Goal: Task Accomplishment & Management: Manage account settings

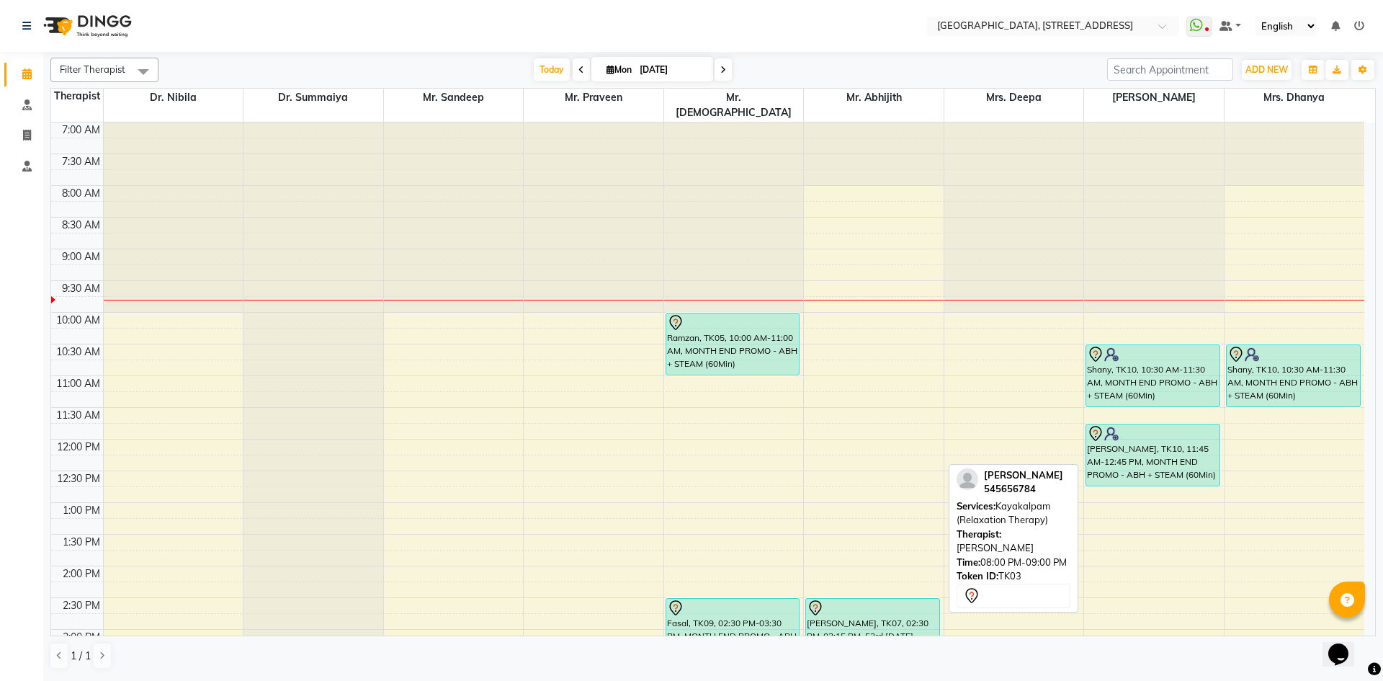
scroll to position [485, 0]
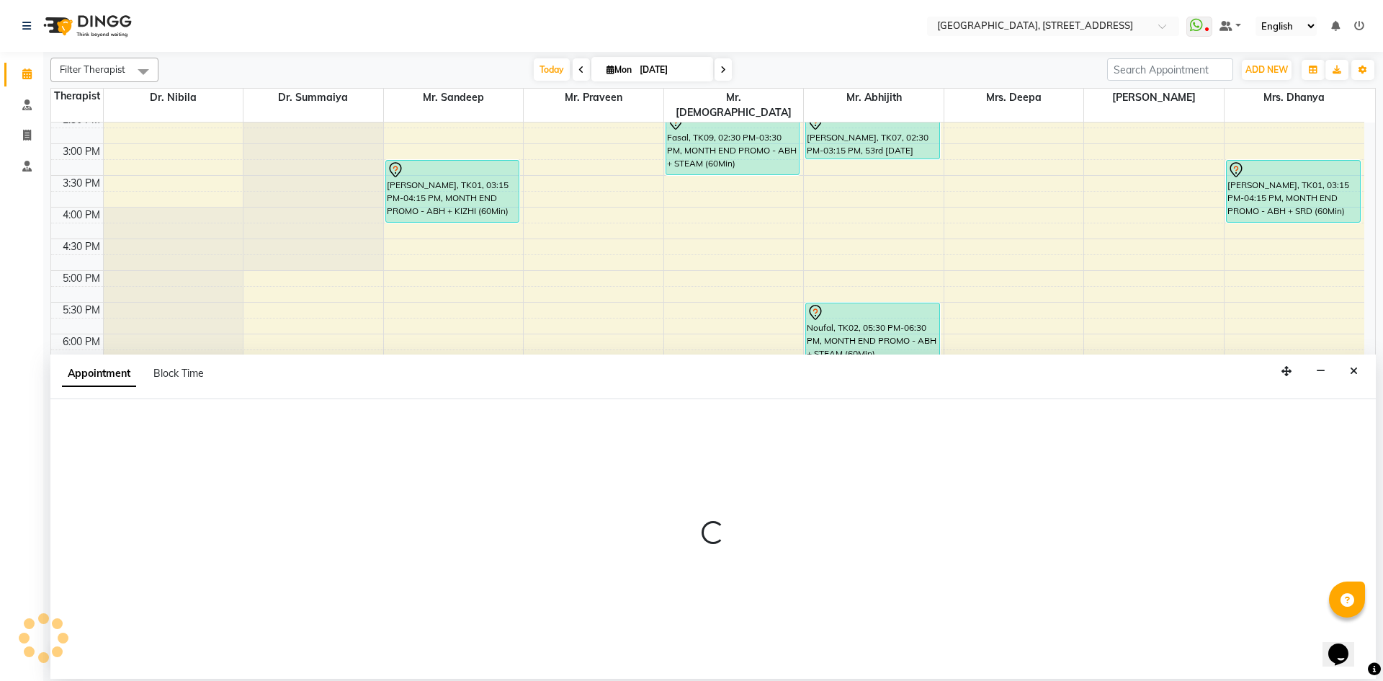
select select "48850"
select select "tentative"
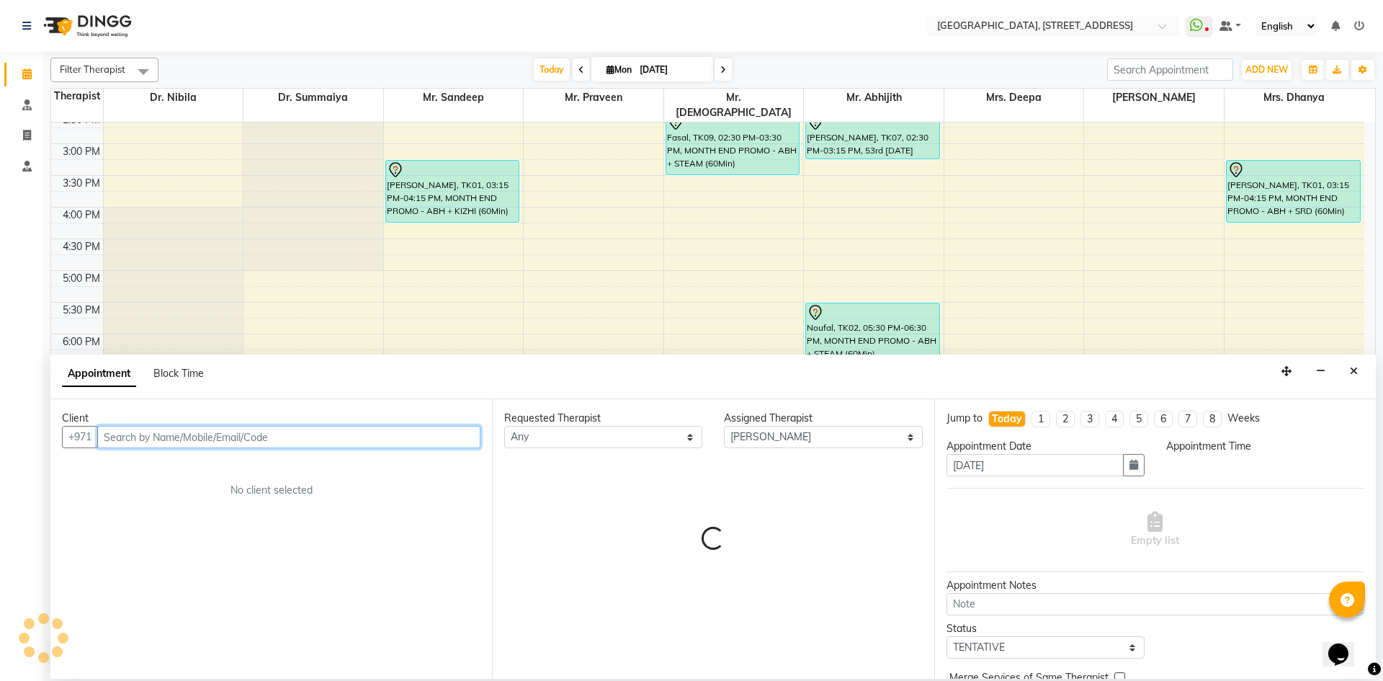
select select "1260"
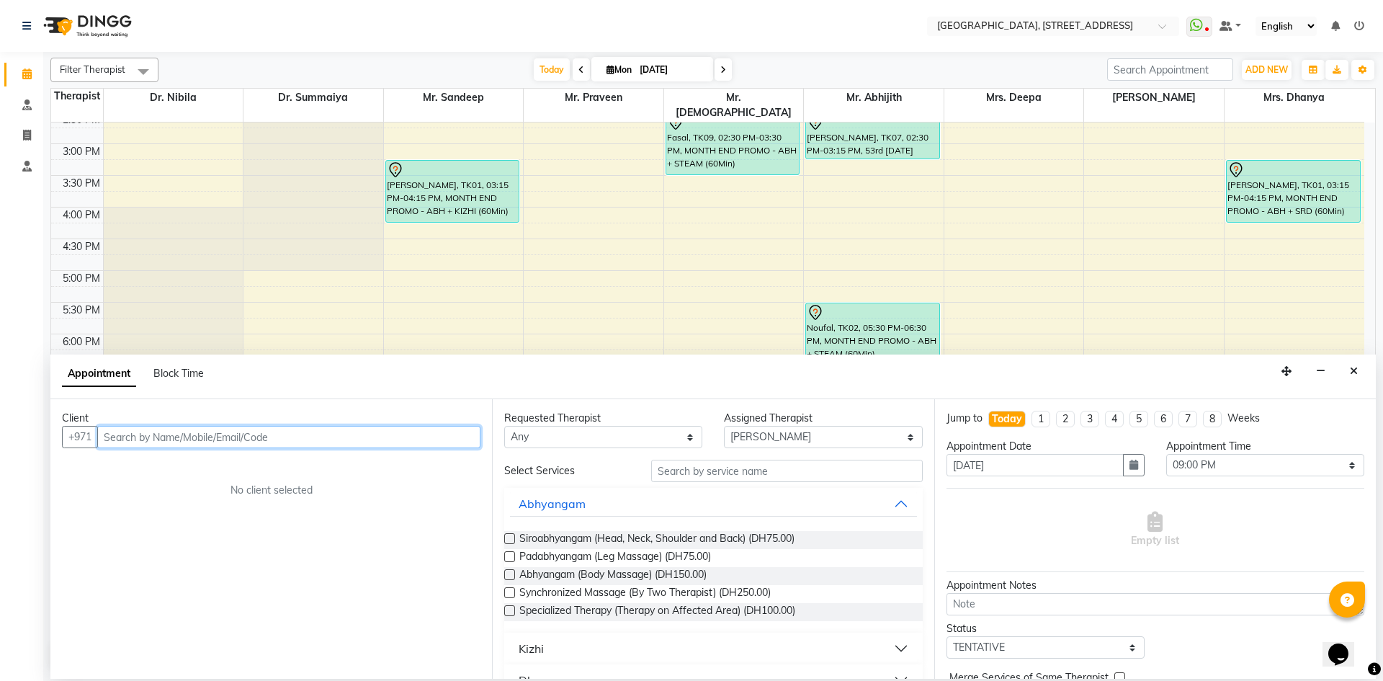
scroll to position [72, 0]
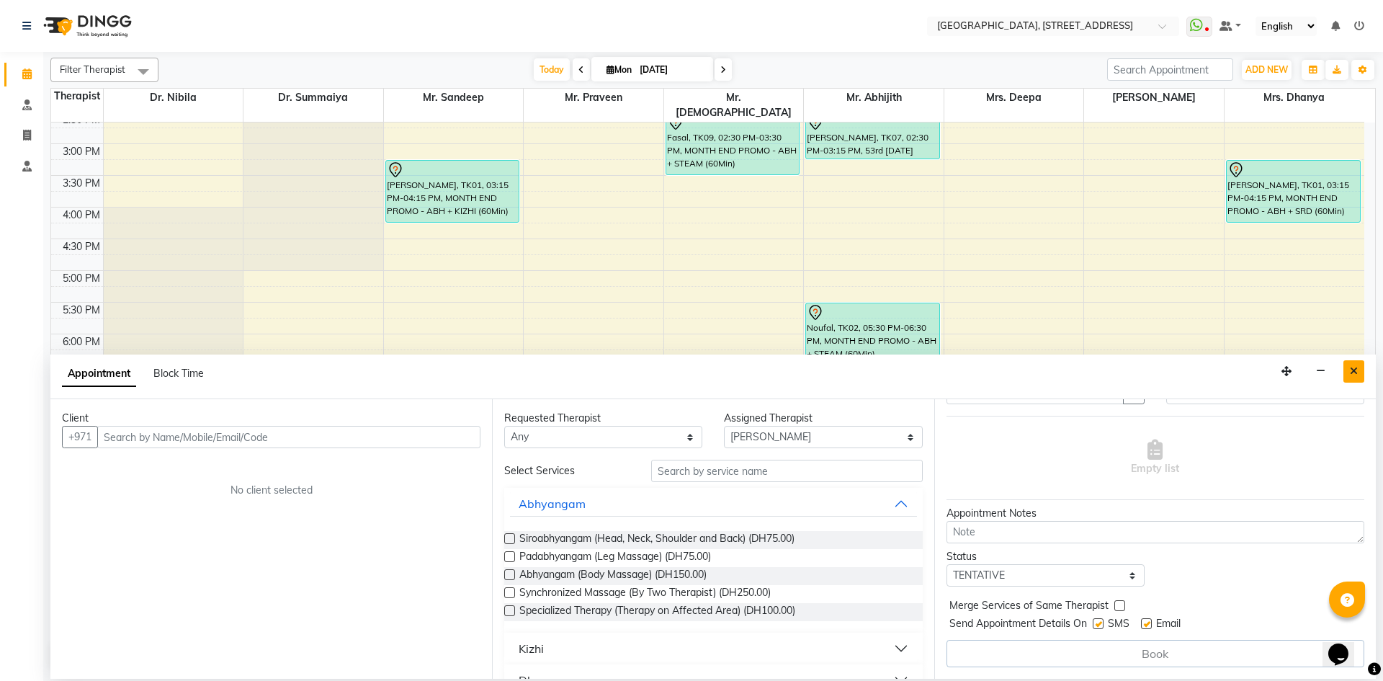
click at [1353, 364] on button "Close" at bounding box center [1353, 371] width 21 height 22
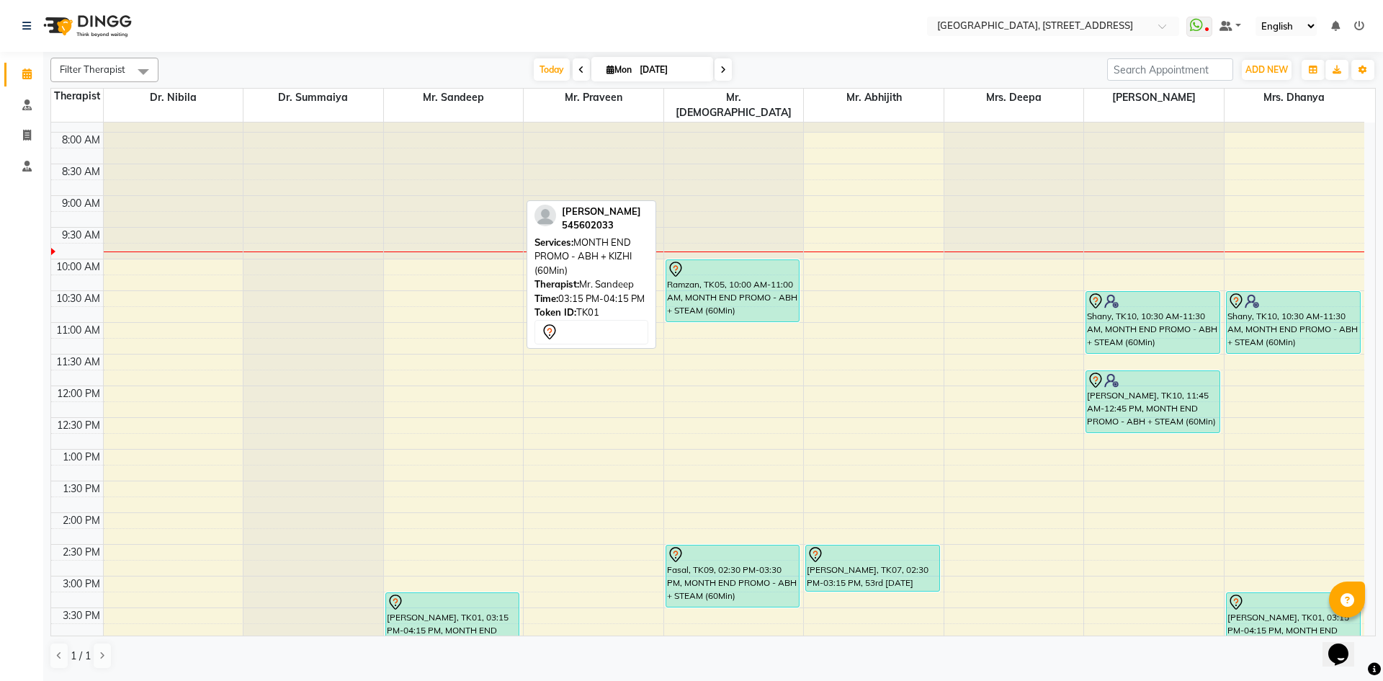
scroll to position [0, 0]
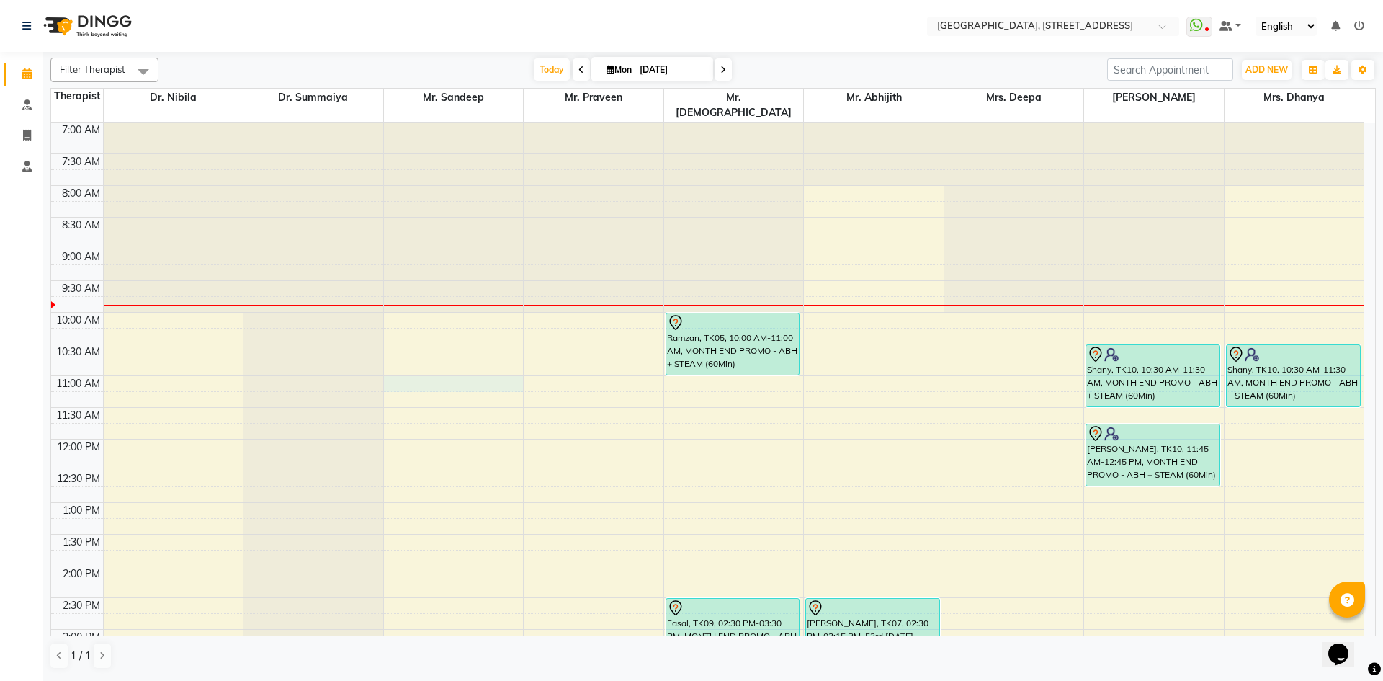
click at [398, 367] on div "7:00 AM 7:30 AM 8:00 AM 8:30 AM 9:00 AM 9:30 AM 10:00 AM 10:30 AM 11:00 AM 11:3…" at bounding box center [707, 628] width 1313 height 1013
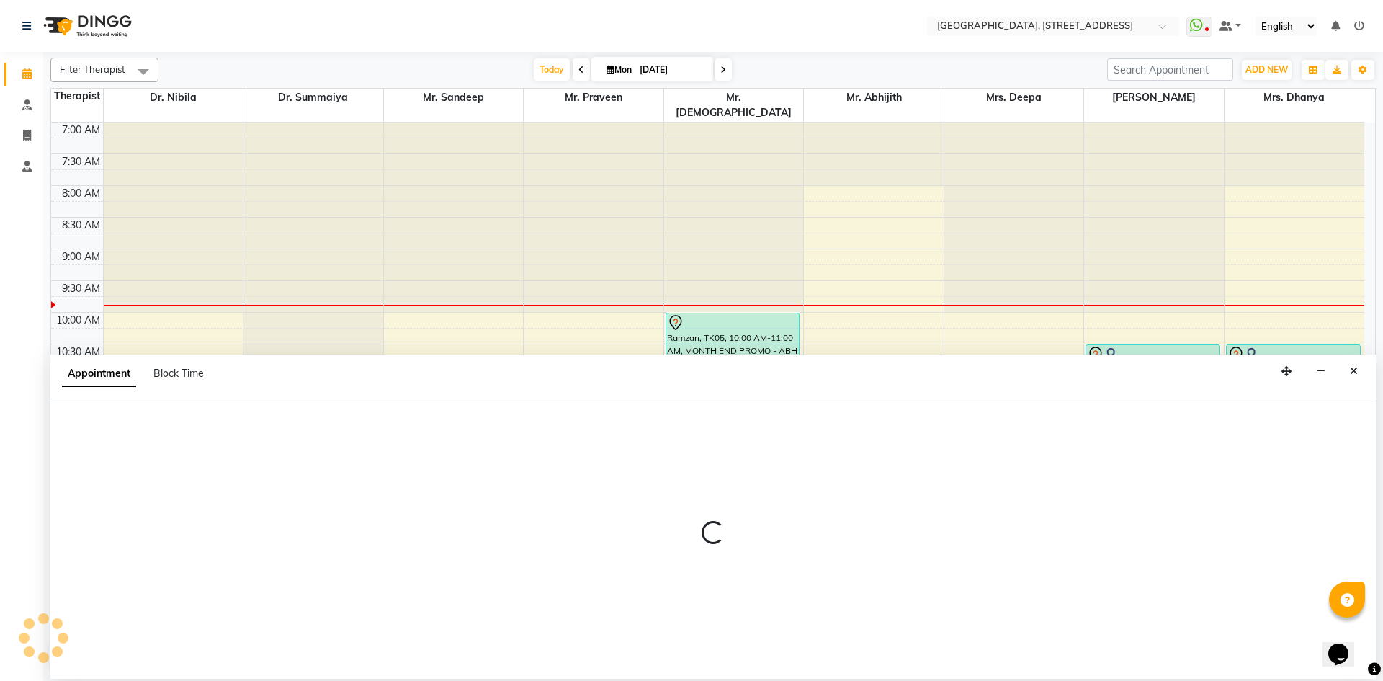
select select "27240"
select select "660"
select select "tentative"
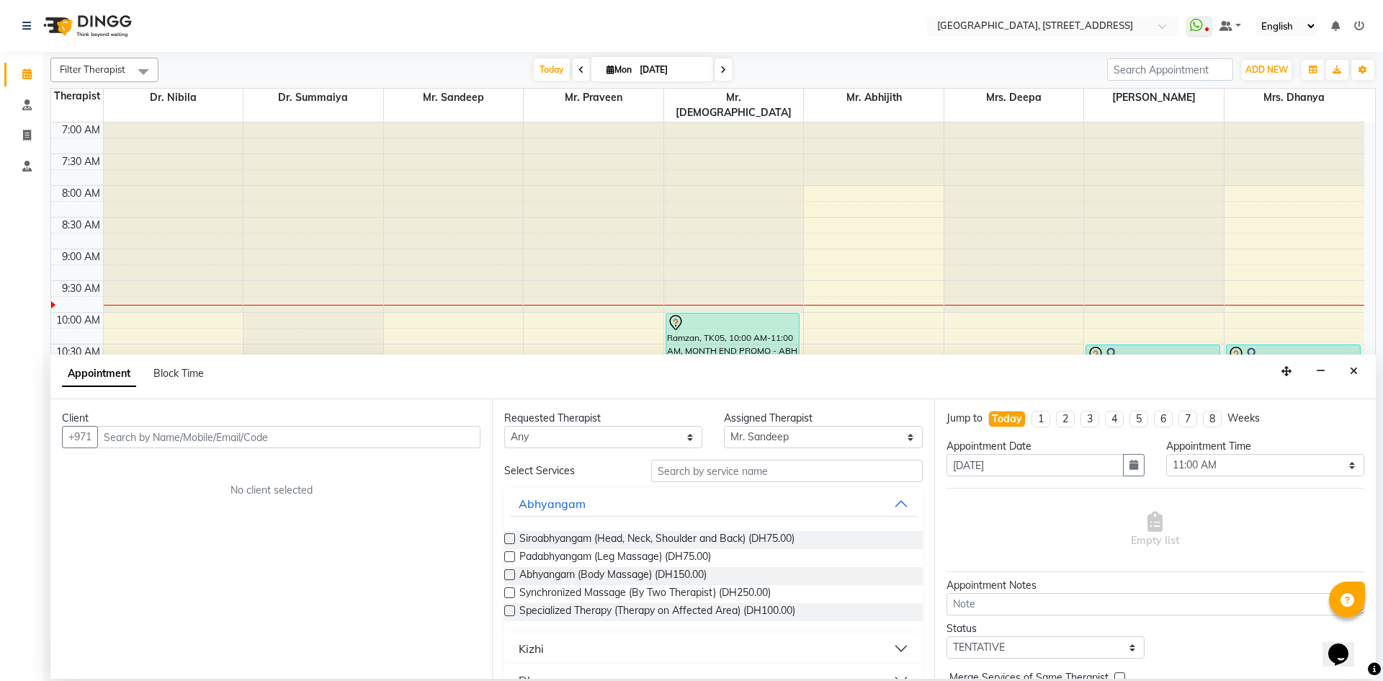
click at [243, 431] on input "text" at bounding box center [288, 437] width 383 height 22
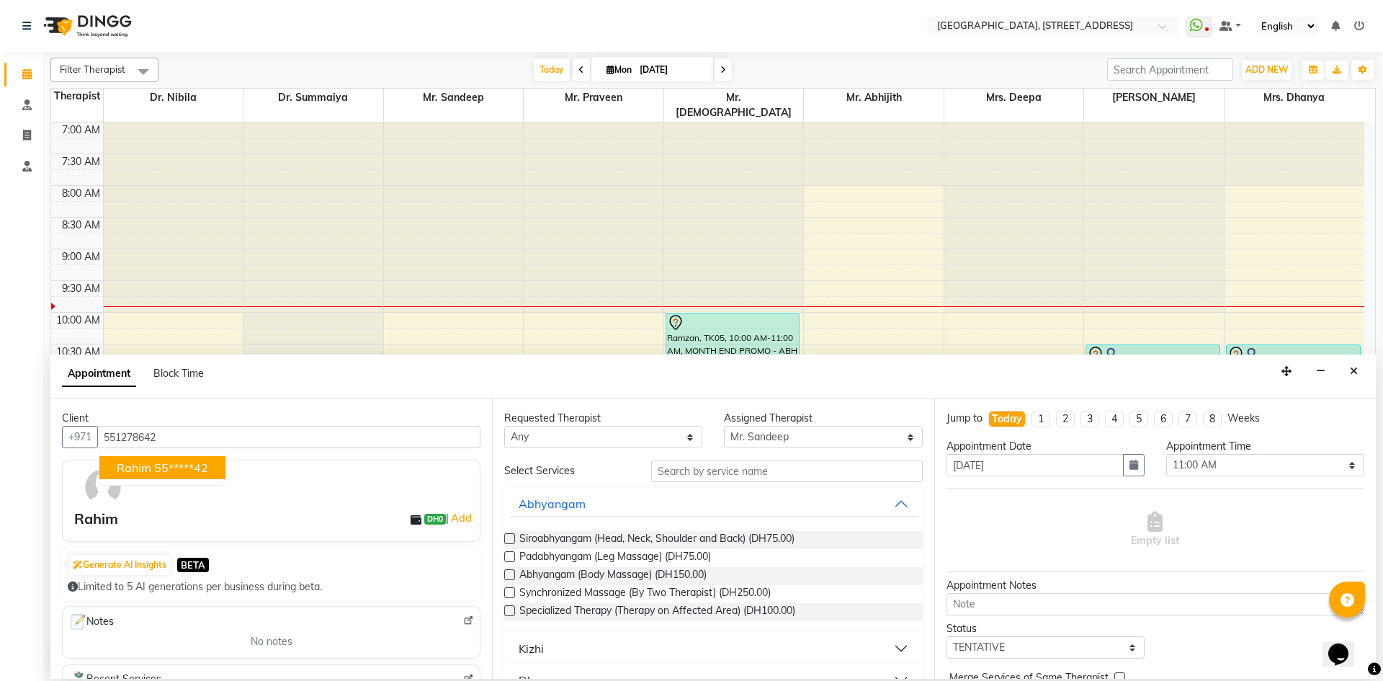
click at [175, 470] on ngb-highlight "55*****42" at bounding box center [181, 467] width 54 height 14
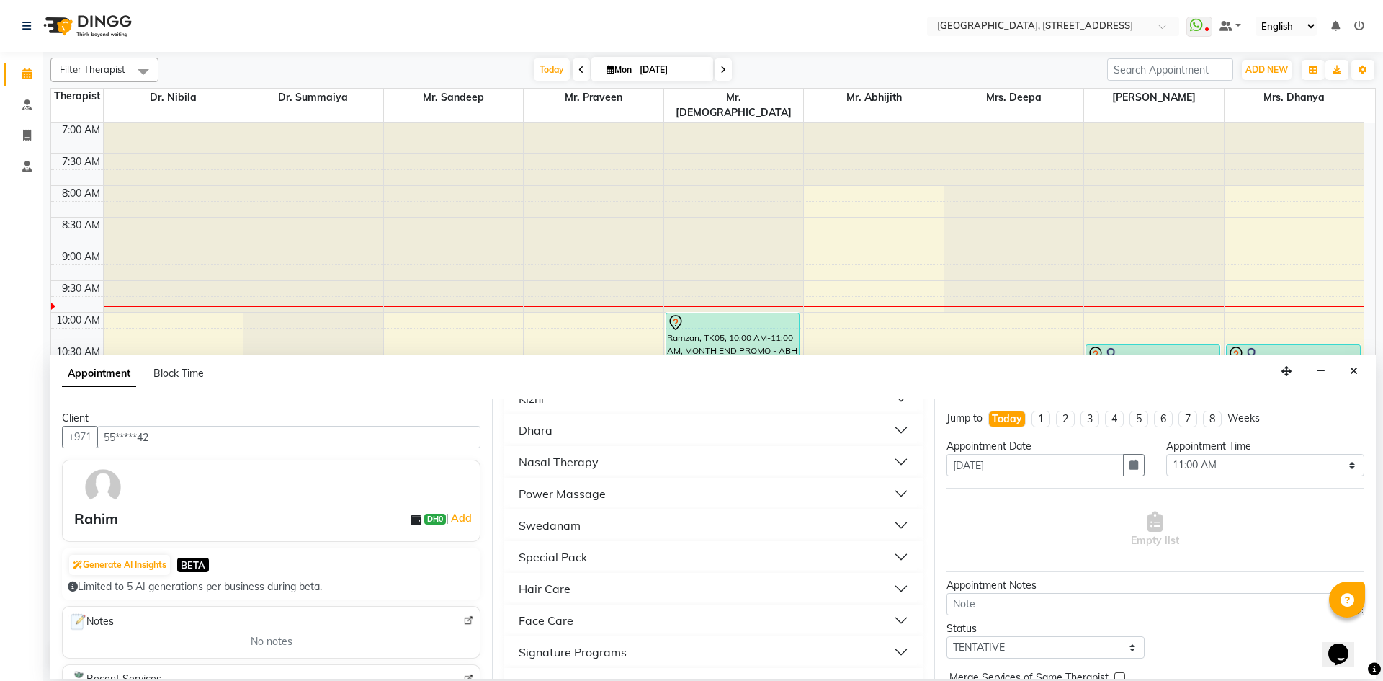
scroll to position [441, 0]
type input "55*****42"
click at [599, 552] on div "Monthly Promo" at bounding box center [559, 555] width 81 height 17
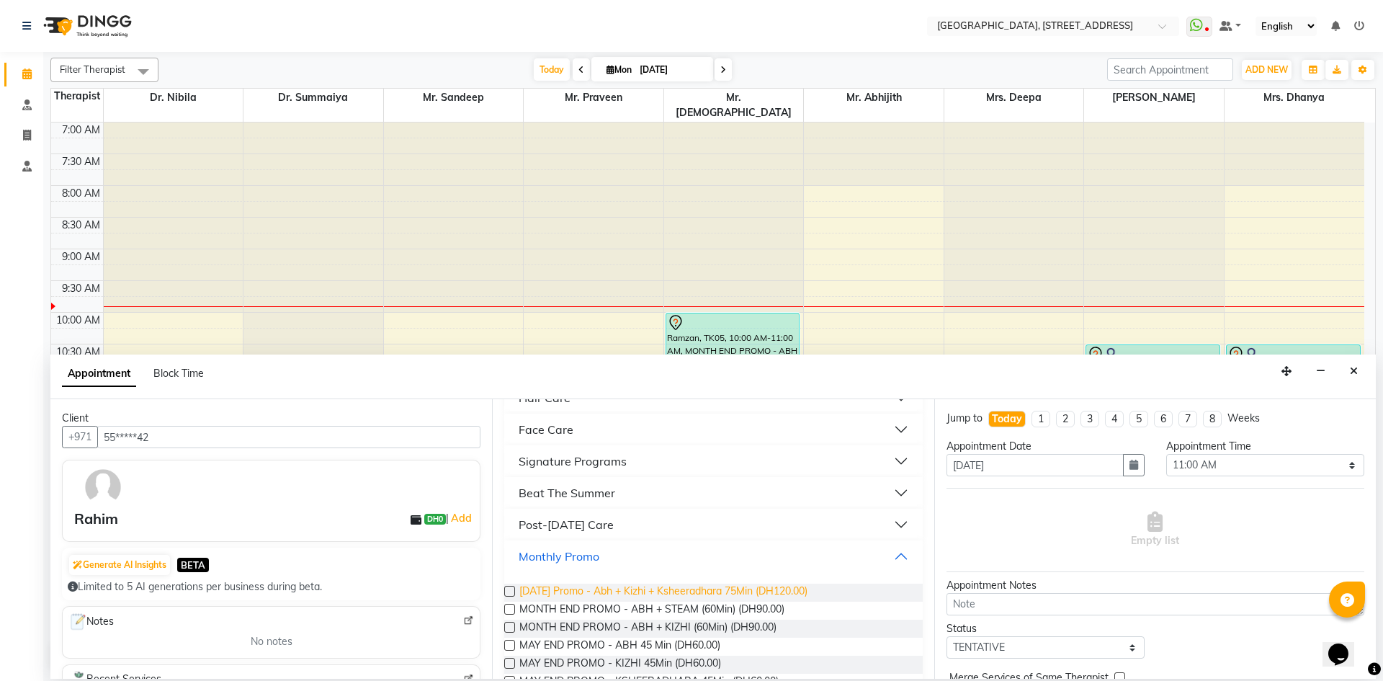
scroll to position [705, 0]
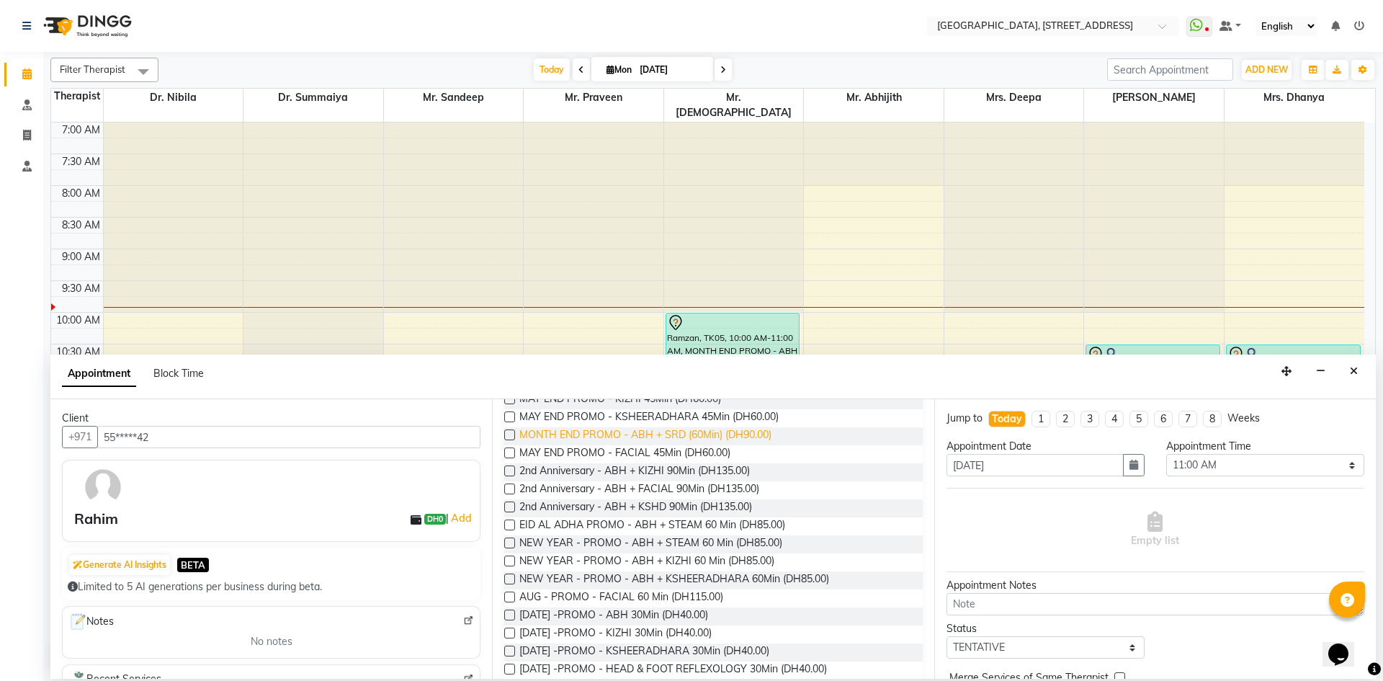
click at [673, 434] on span "MONTH END PROMO - ABH + SRD (60Min) (DH90.00)" at bounding box center [645, 436] width 252 height 18
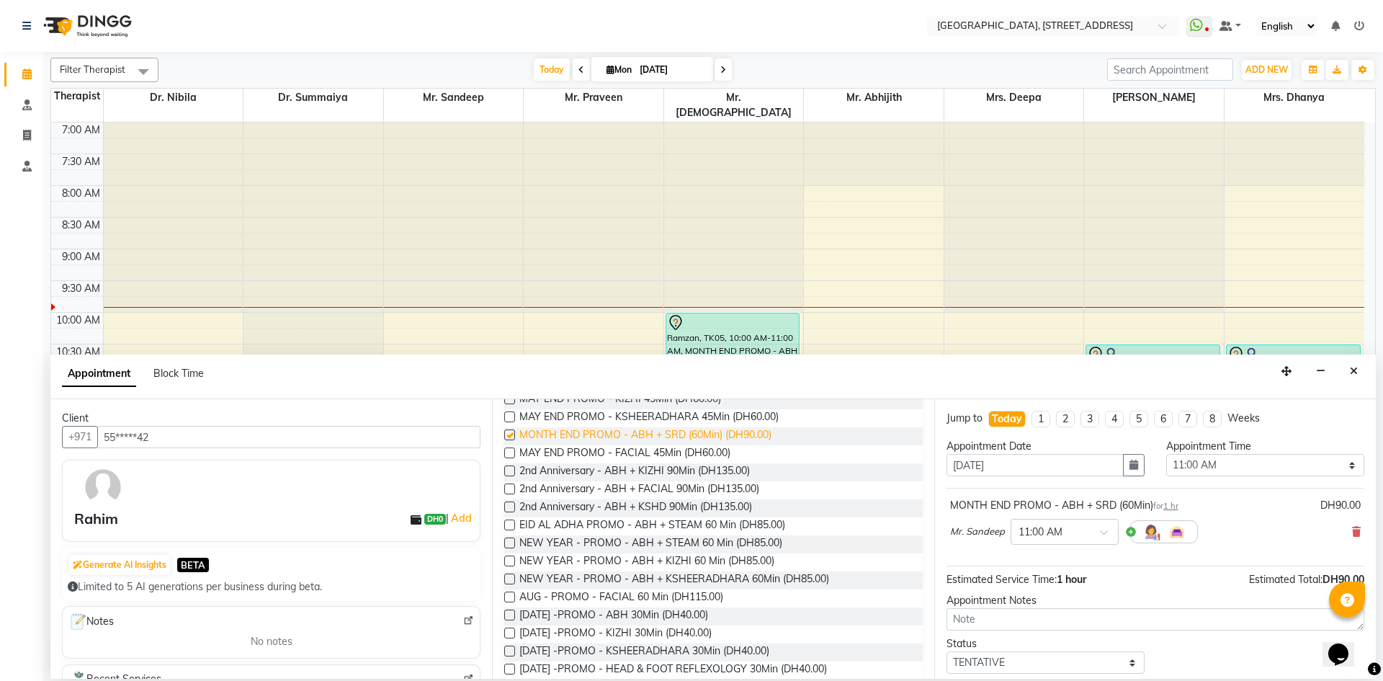
checkbox input "false"
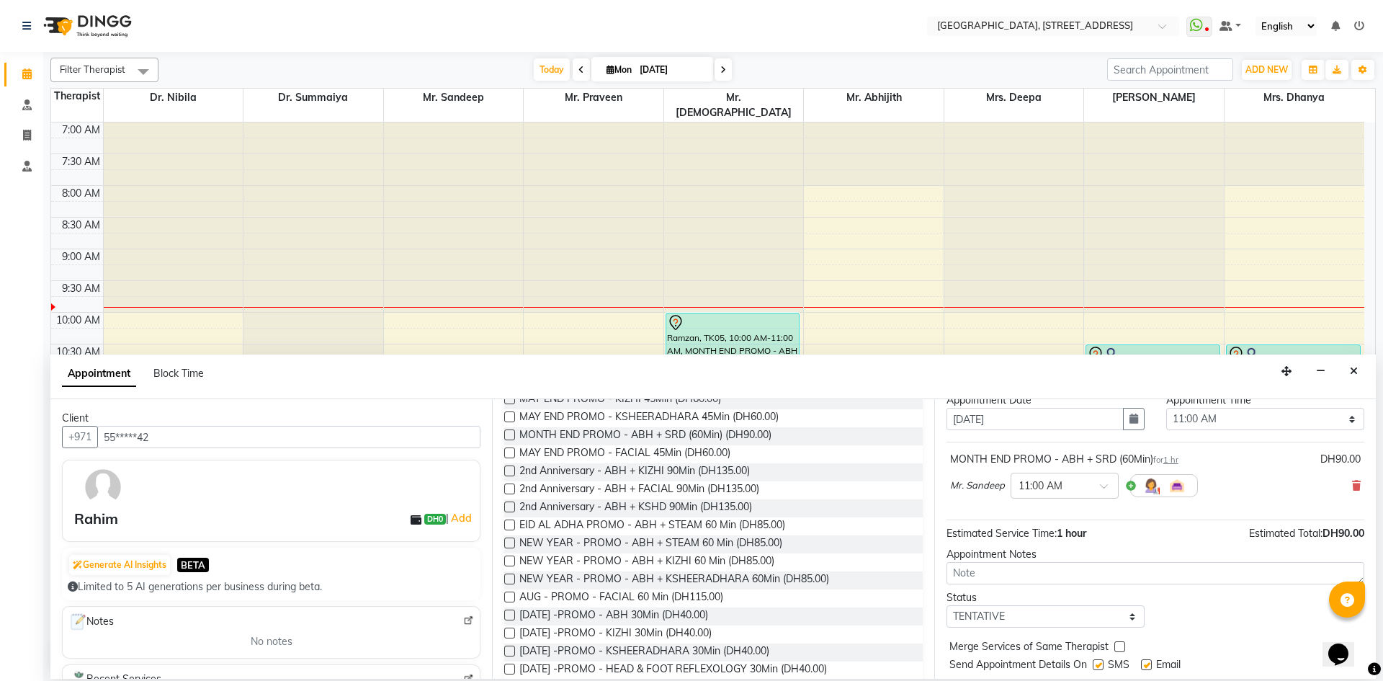
scroll to position [86, 0]
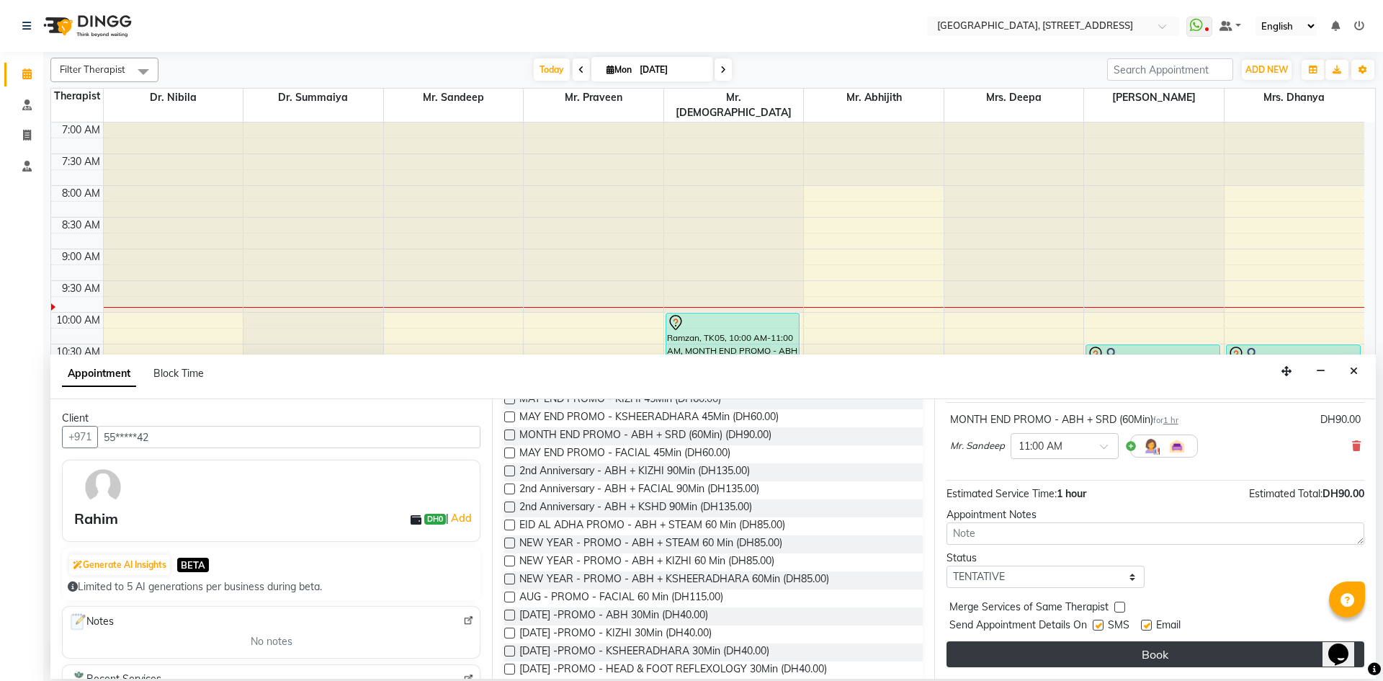
click at [1155, 654] on button "Book" at bounding box center [1155, 654] width 418 height 26
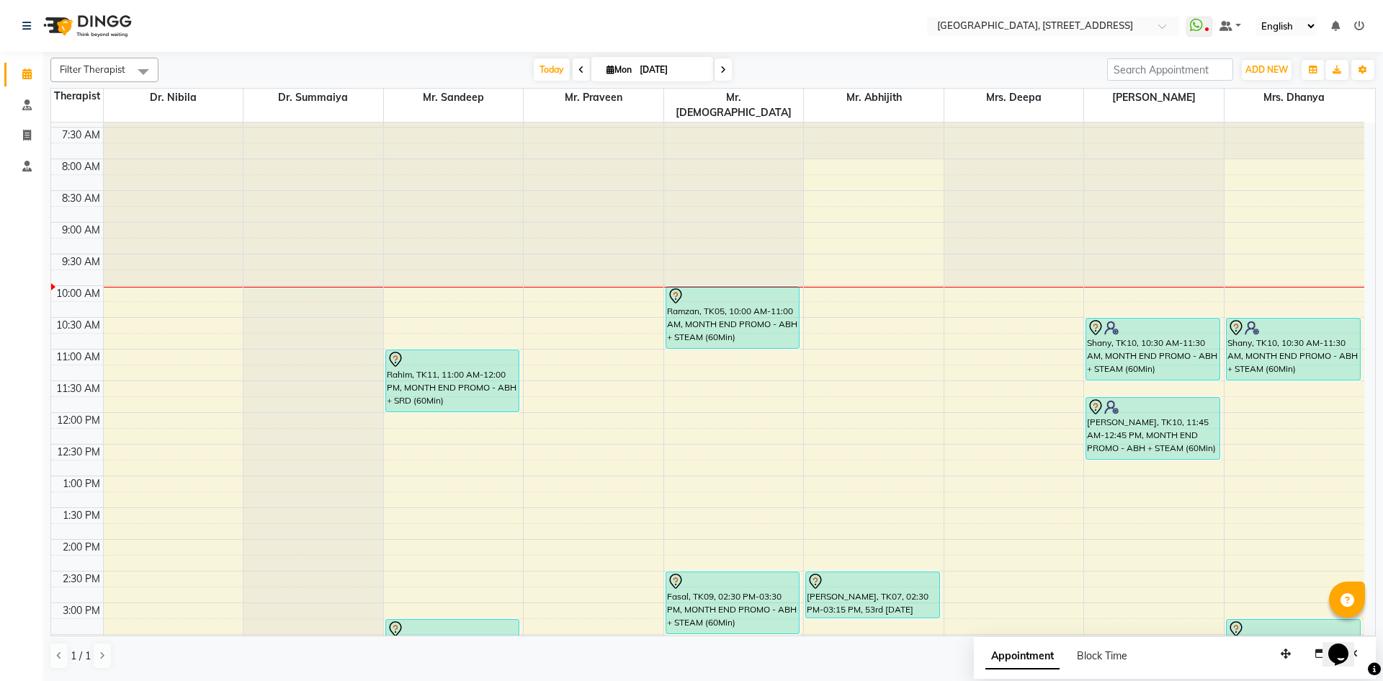
scroll to position [0, 0]
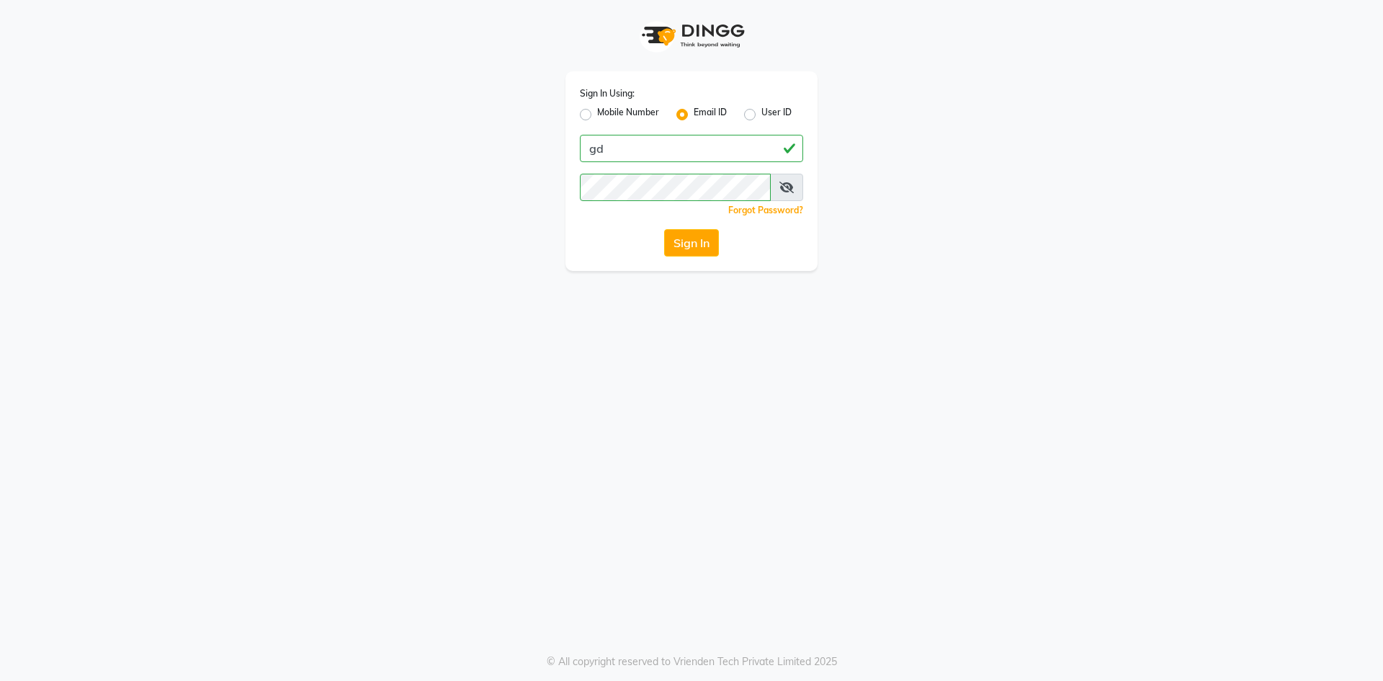
type input "g"
type input "[EMAIL_ADDRESS][DOMAIN_NAME]"
click at [664, 229] on button "Sign In" at bounding box center [691, 242] width 55 height 27
